Goal: Find specific page/section: Find specific page/section

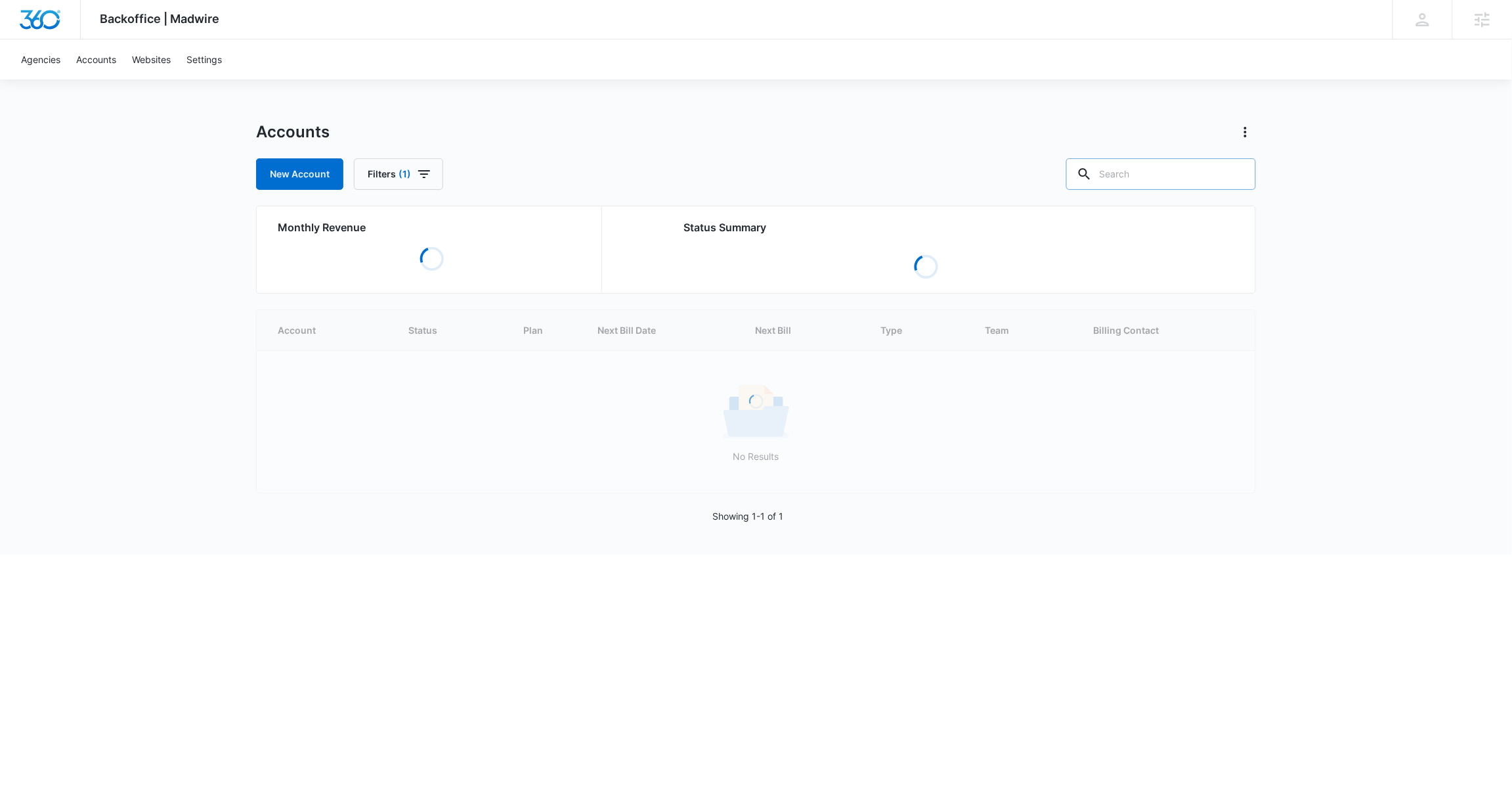
drag, startPoint x: 1189, startPoint y: 181, endPoint x: 1201, endPoint y: 176, distance: 13.0
click at [1188, 181] on input "text" at bounding box center [1161, 174] width 189 height 32
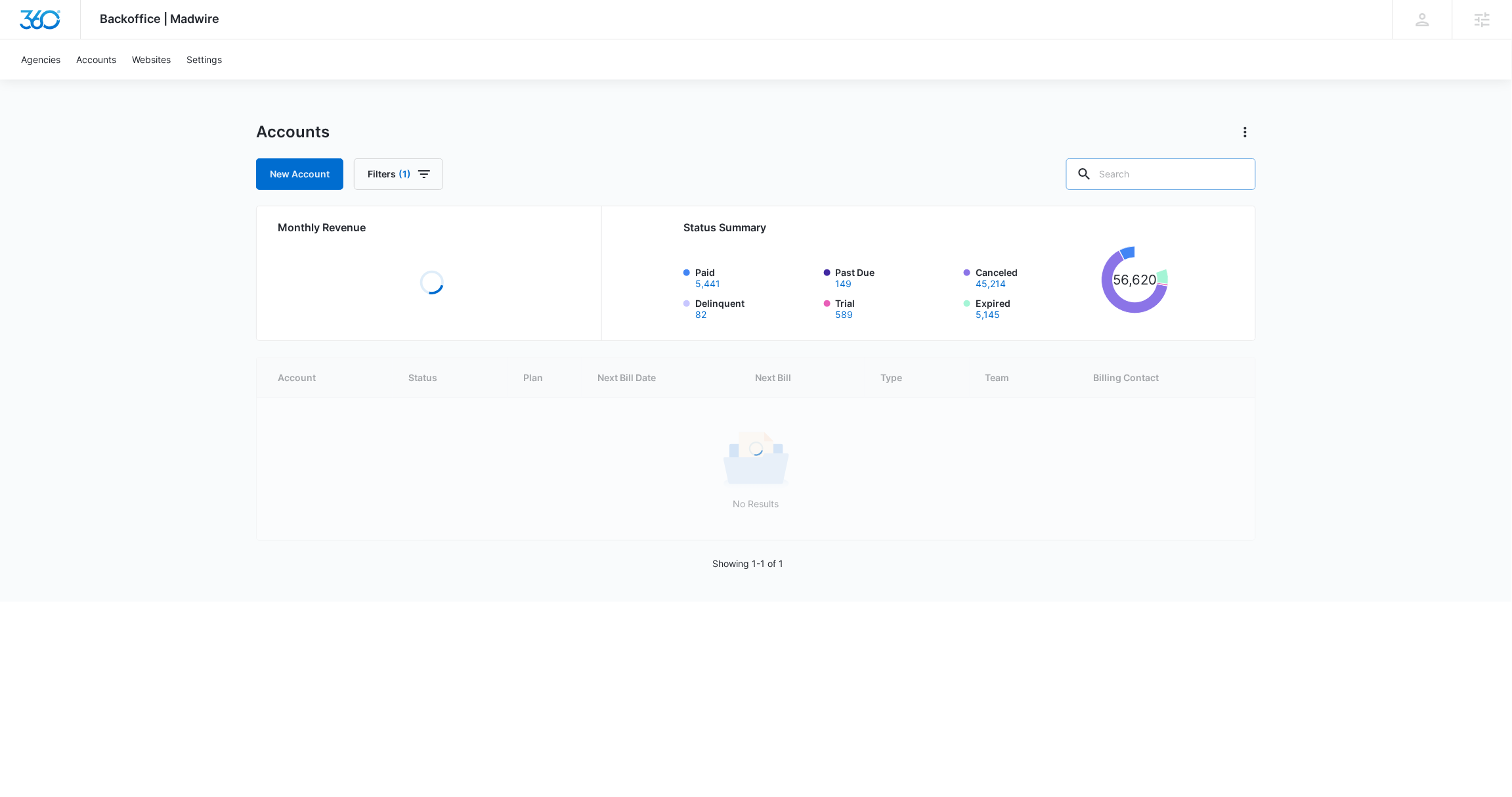
paste input "M321906"
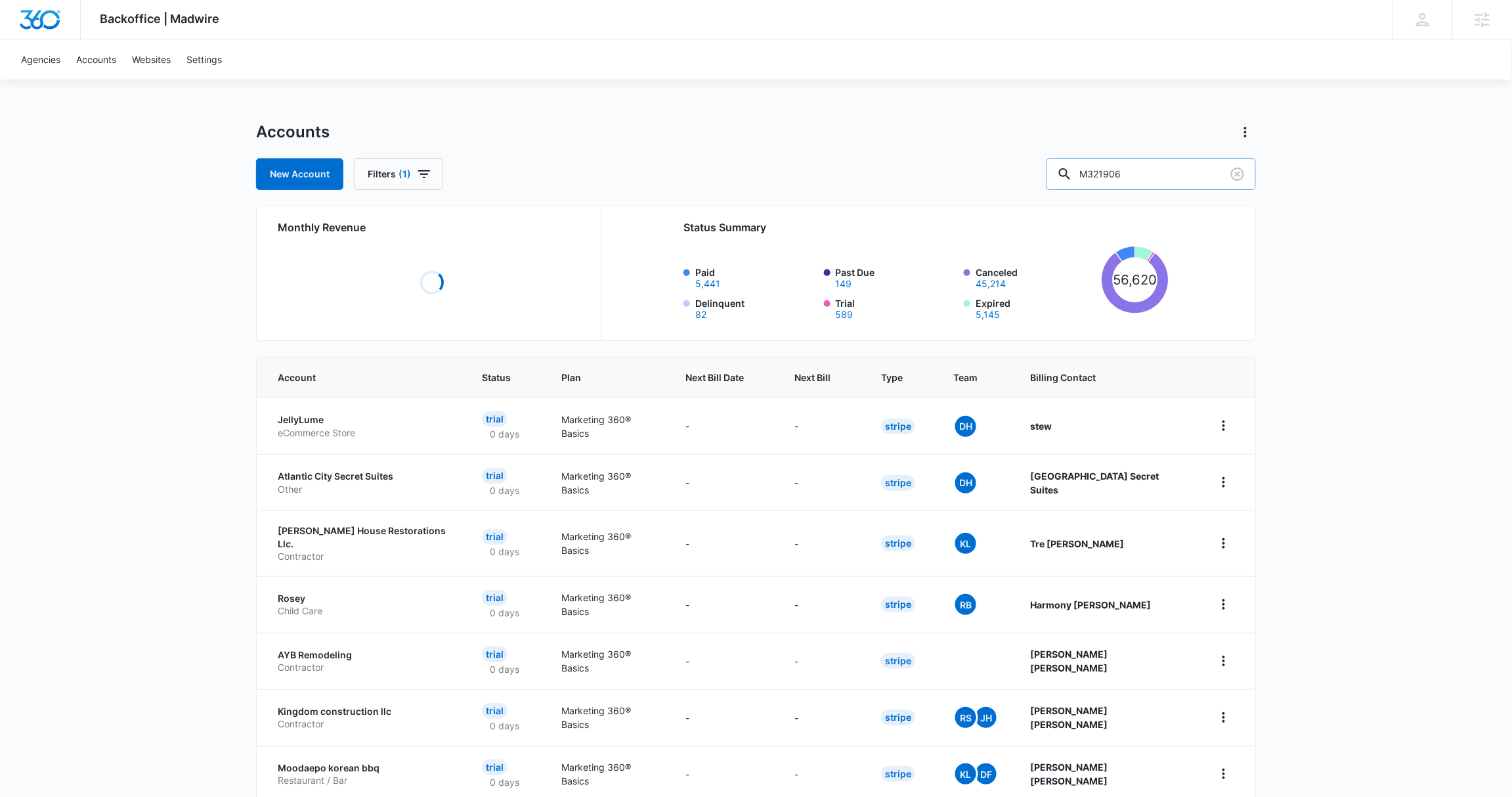
type input "M321906"
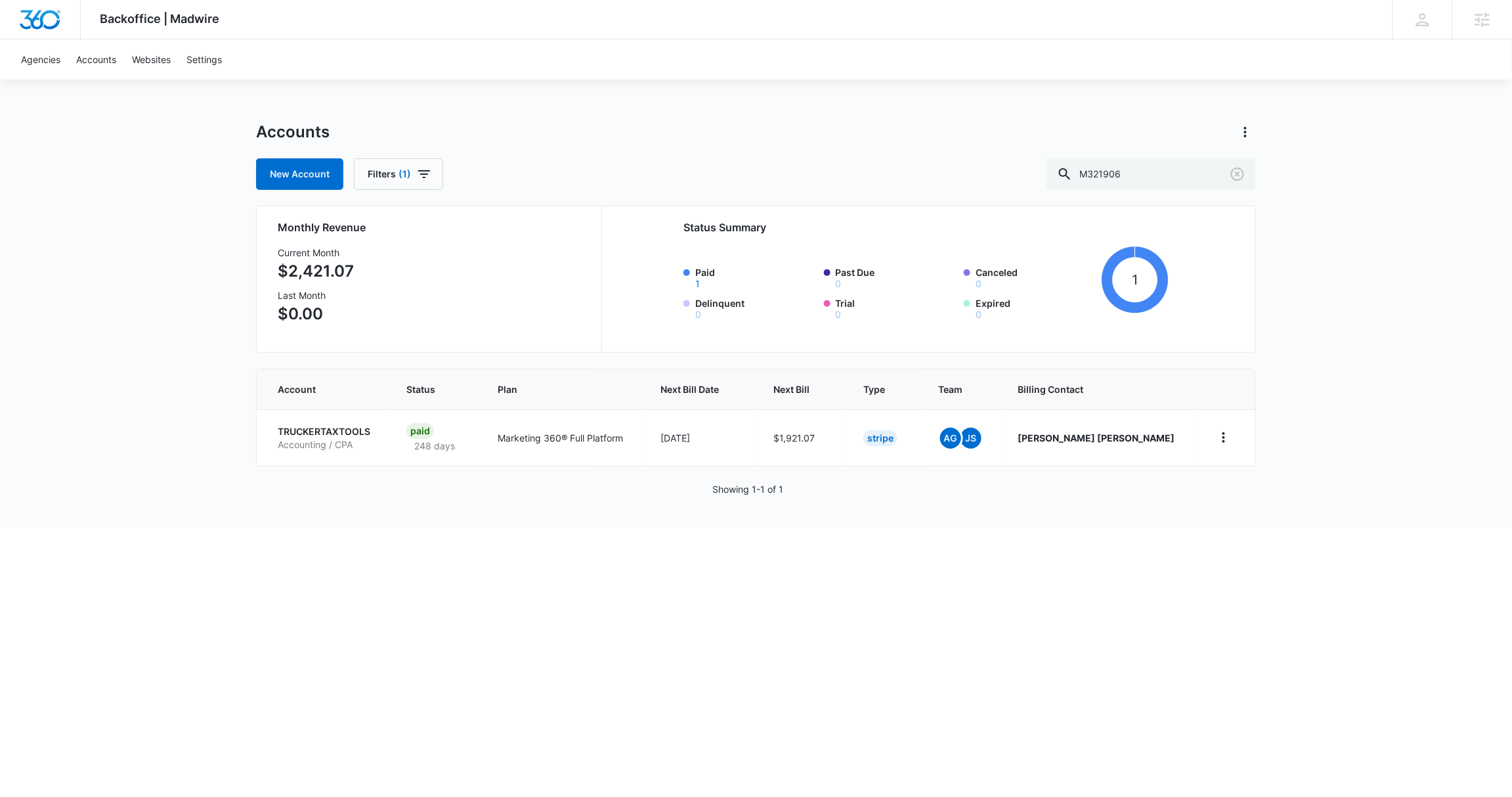
click at [314, 433] on p "TRUCKERTAXTOOLS" at bounding box center [326, 431] width 97 height 13
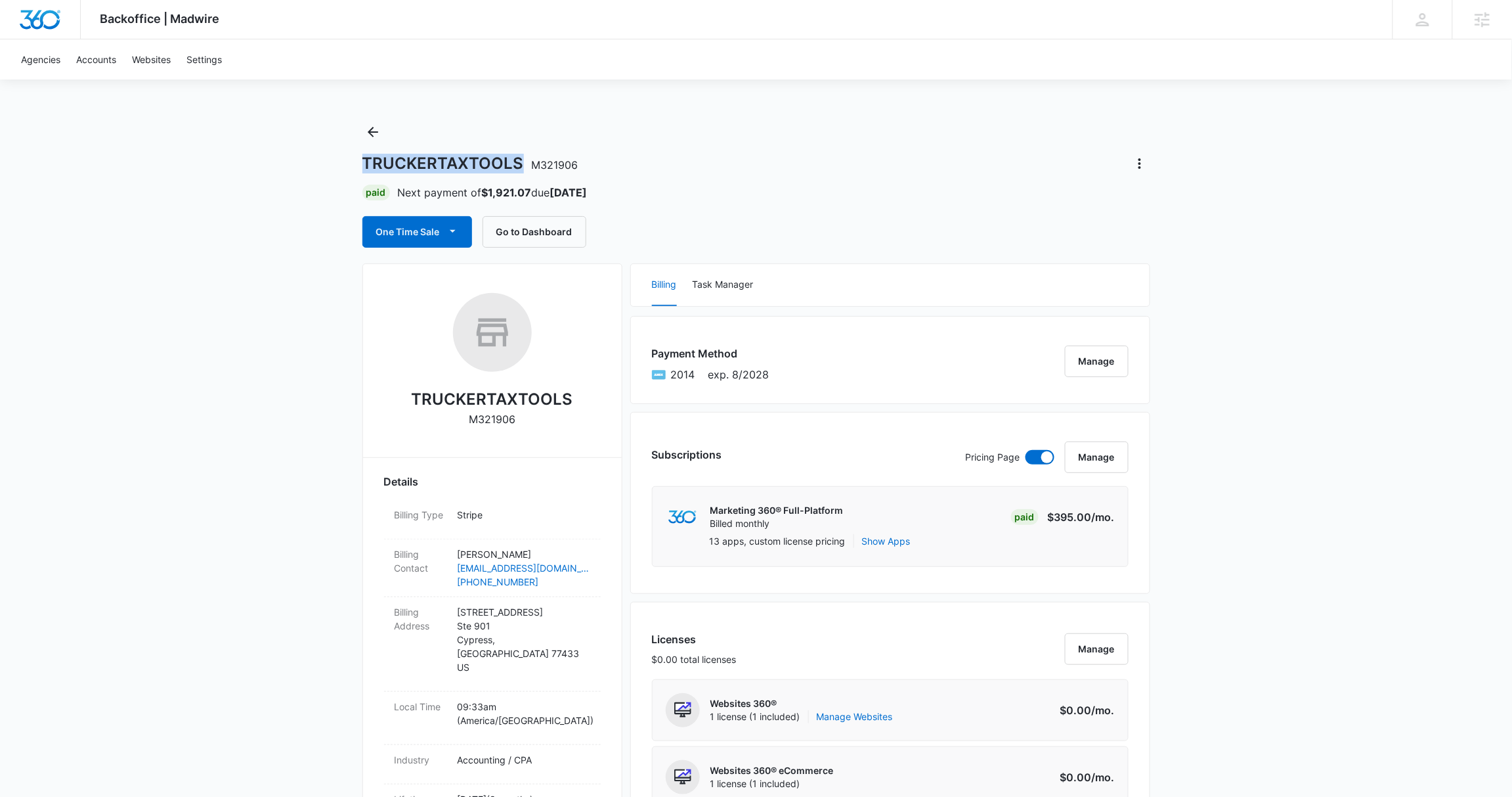
drag, startPoint x: 525, startPoint y: 164, endPoint x: 346, endPoint y: 167, distance: 179.0
copy h1 "TRUCKERTAXTOOLS"
